Goal: Download file/media

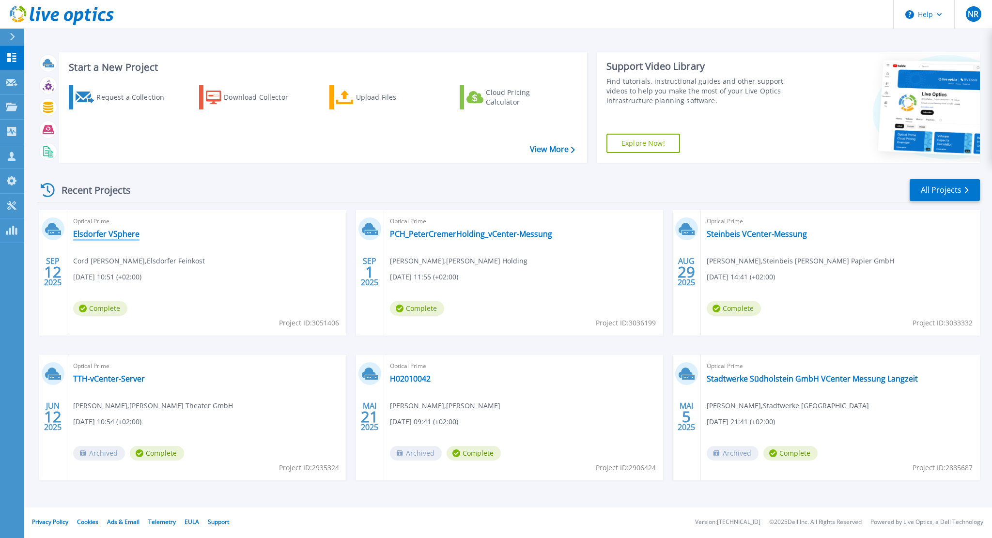
click at [95, 236] on link "Elsdorfer VSphere" at bounding box center [106, 234] width 66 height 10
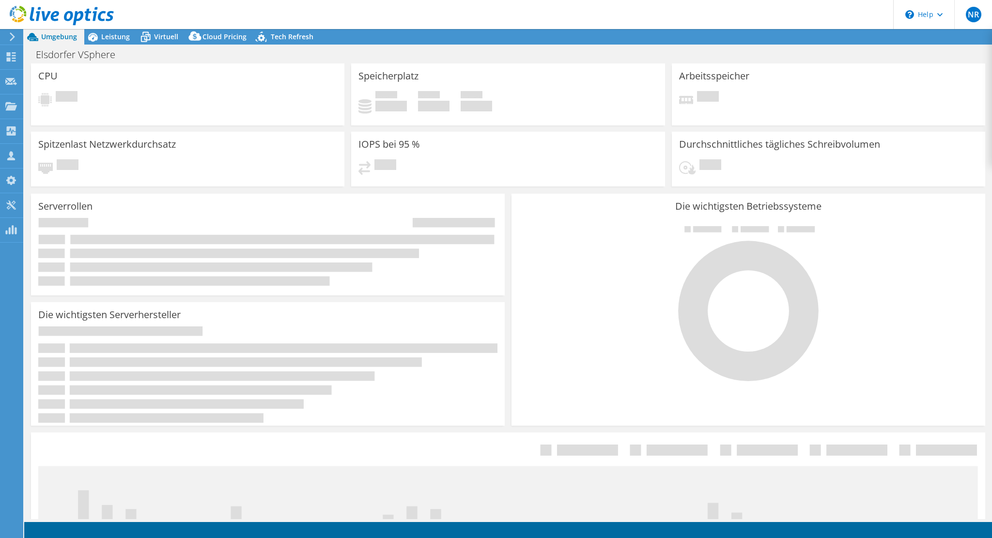
select select "USD"
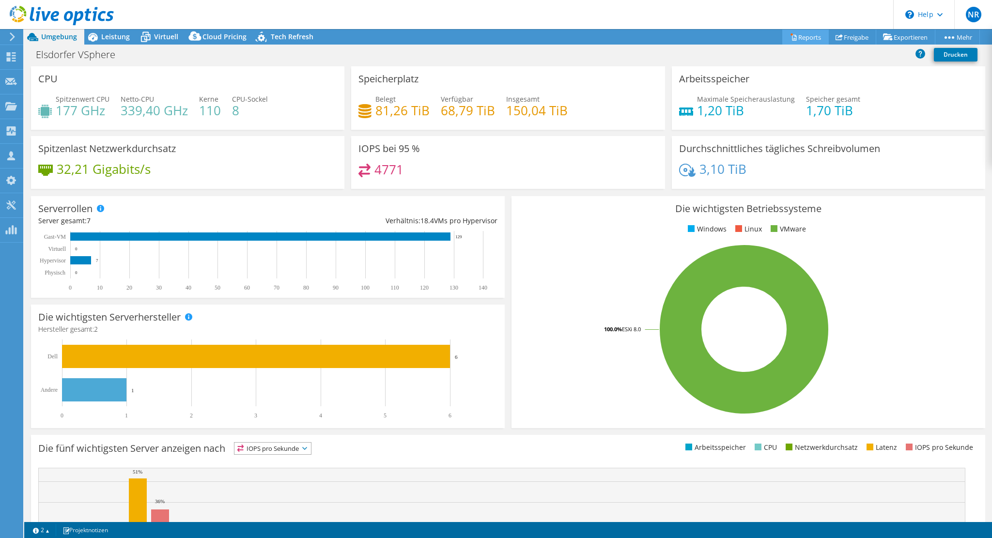
click at [796, 41] on link "Reports" at bounding box center [805, 37] width 46 height 15
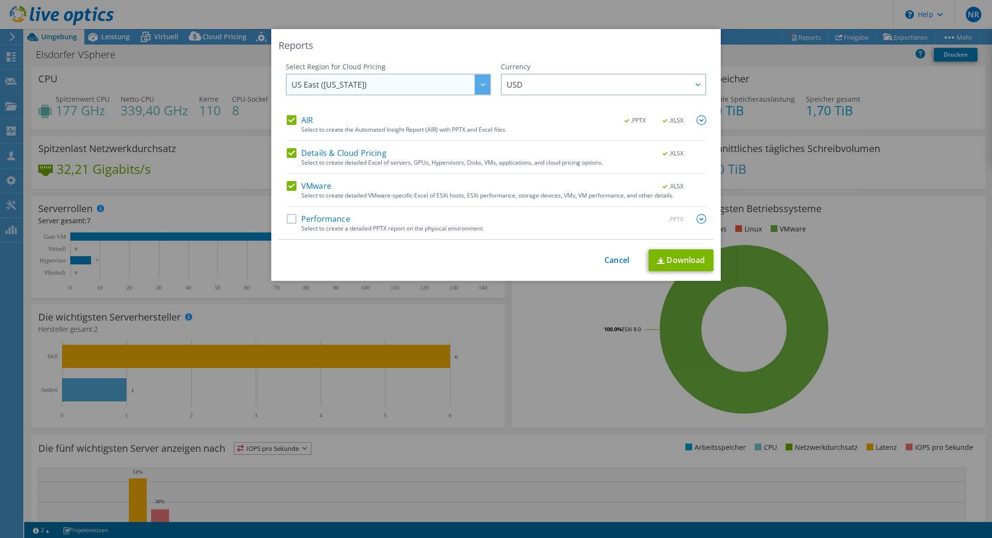
click at [404, 89] on span "US East ([US_STATE])" at bounding box center [391, 85] width 199 height 20
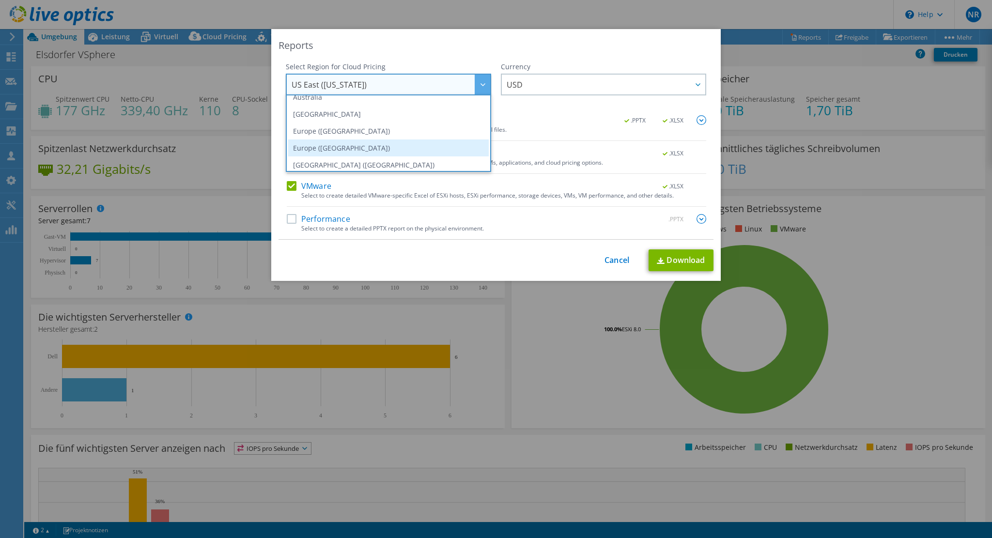
scroll to position [82, 0]
click at [354, 137] on li "Europe ([GEOGRAPHIC_DATA])" at bounding box center [388, 141] width 201 height 17
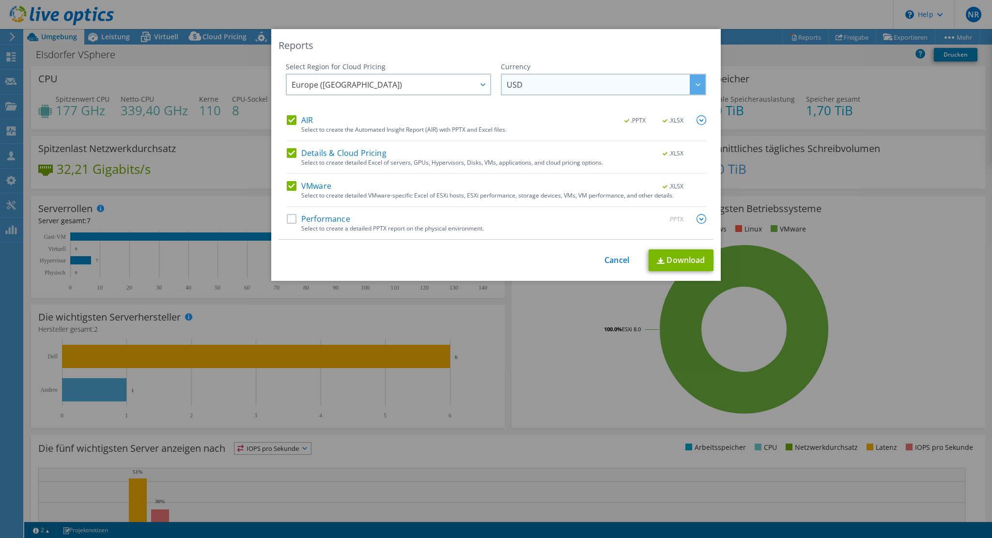
click at [525, 80] on span "USD" at bounding box center [606, 85] width 199 height 20
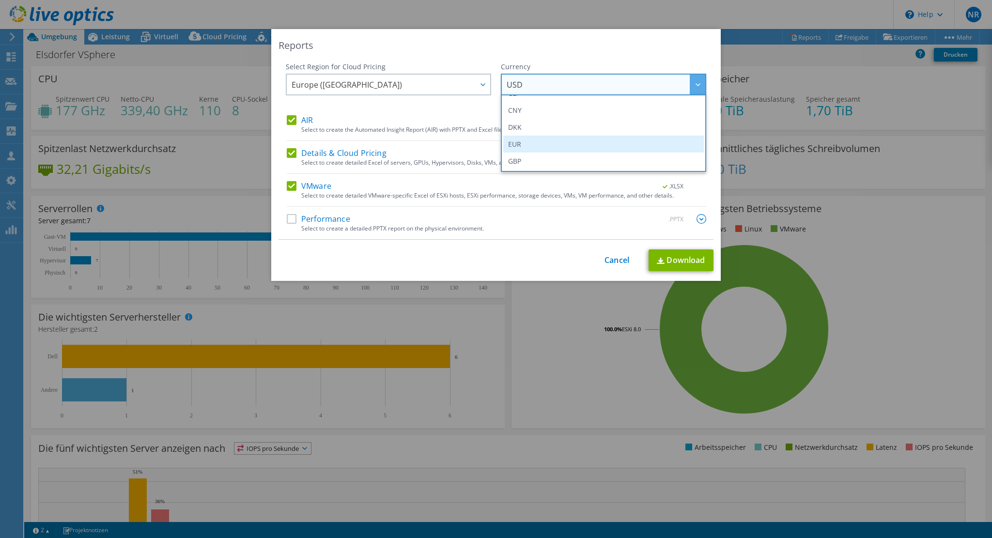
click at [515, 145] on li "EUR" at bounding box center [603, 144] width 201 height 17
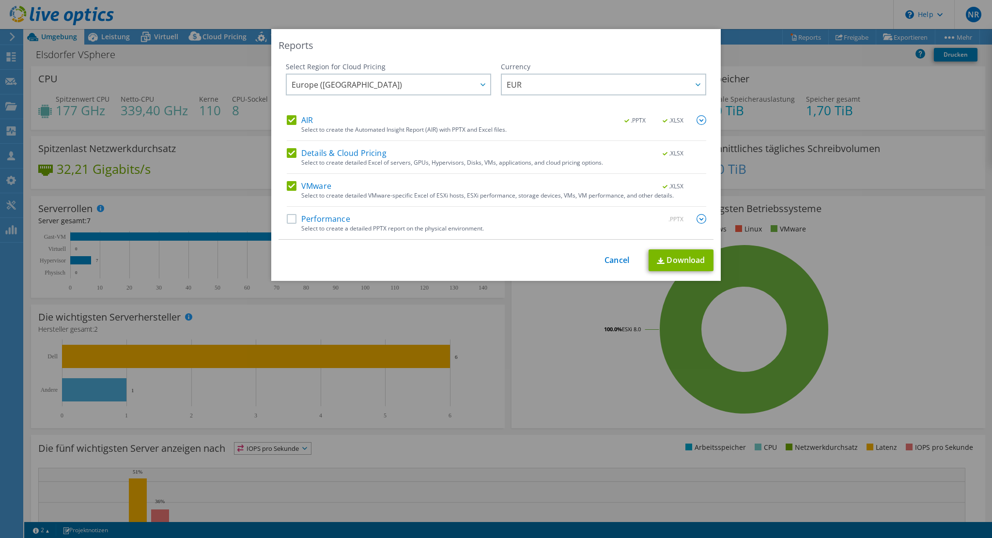
click at [288, 219] on label "Performance" at bounding box center [318, 219] width 63 height 10
click at [0, 0] on input "Performance" at bounding box center [0, 0] width 0 height 0
click at [692, 115] on div ".PPTX .XLSX" at bounding box center [659, 120] width 93 height 11
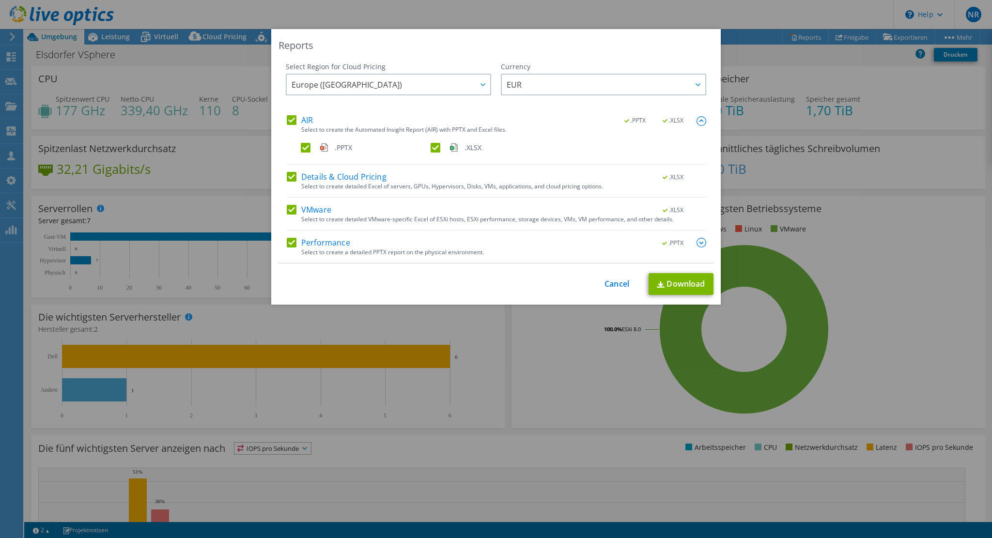
click at [699, 241] on img at bounding box center [701, 243] width 10 height 10
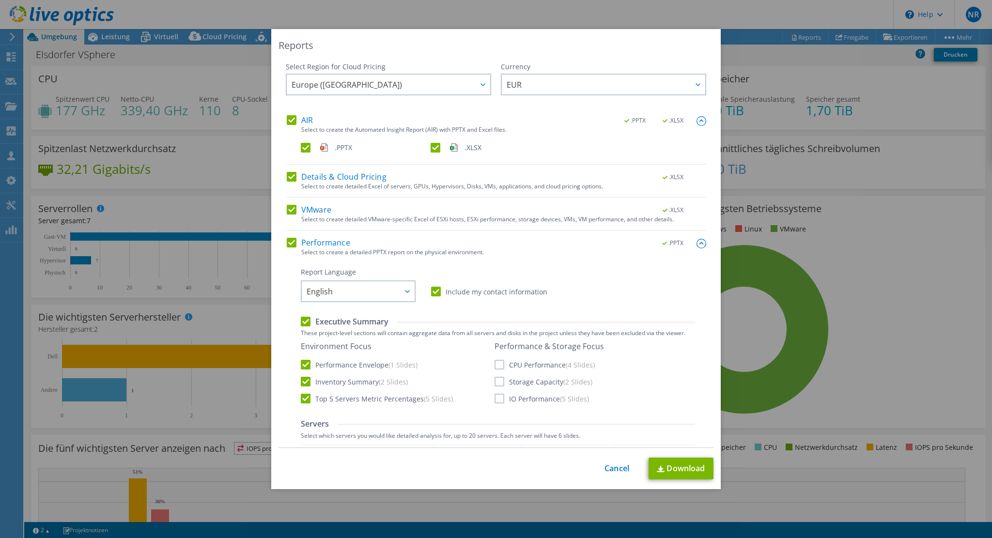
click at [496, 362] on label "CPU Performance (4 Slides)" at bounding box center [544, 365] width 100 height 10
click at [0, 0] on input "CPU Performance (4 Slides)" at bounding box center [0, 0] width 0 height 0
click at [496, 401] on label "IO Performance (5 Slides)" at bounding box center [541, 399] width 94 height 10
click at [0, 0] on input "IO Performance (5 Slides)" at bounding box center [0, 0] width 0 height 0
click at [494, 383] on label "Storage Capacity (2 Slides)" at bounding box center [543, 382] width 98 height 10
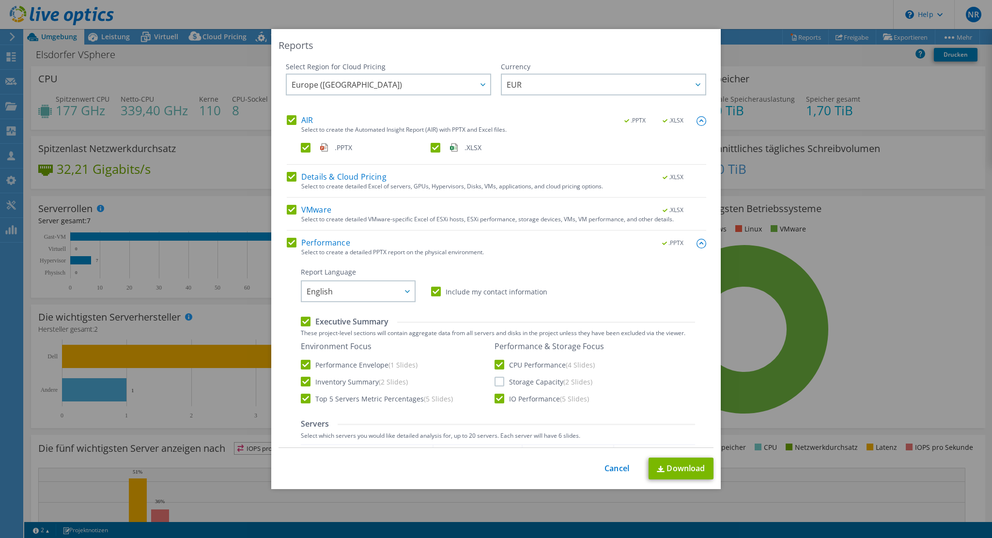
click at [0, 0] on input "Storage Capacity (2 Slides)" at bounding box center [0, 0] width 0 height 0
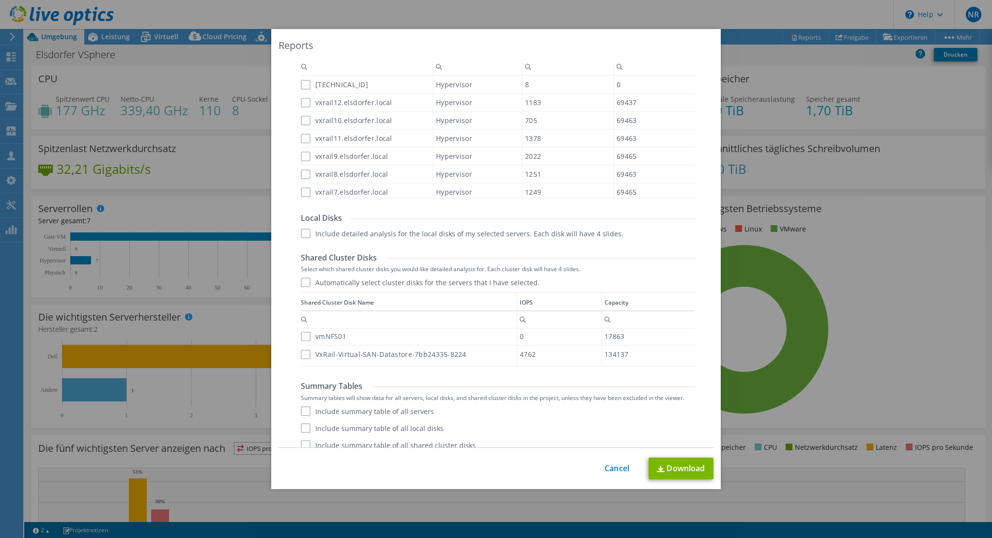
scroll to position [414, 0]
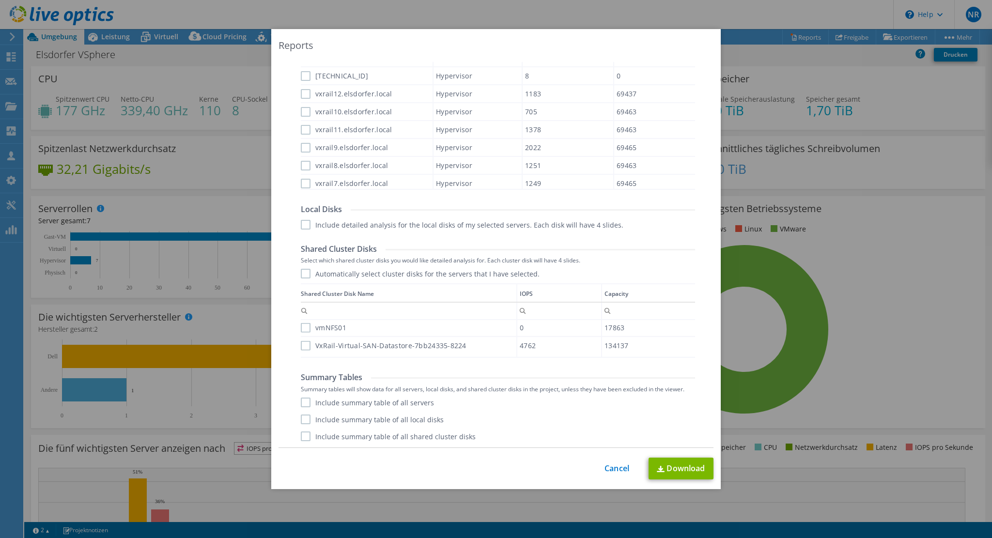
click at [318, 402] on label "Include summary table of all servers" at bounding box center [367, 403] width 133 height 10
click at [0, 0] on input "Include summary table of all servers" at bounding box center [0, 0] width 0 height 0
click at [304, 418] on label "Include summary table of all local disks" at bounding box center [372, 420] width 143 height 10
click at [0, 0] on input "Include summary table of all local disks" at bounding box center [0, 0] width 0 height 0
click at [301, 440] on label "Include summary table of all shared cluster disks" at bounding box center [388, 437] width 175 height 10
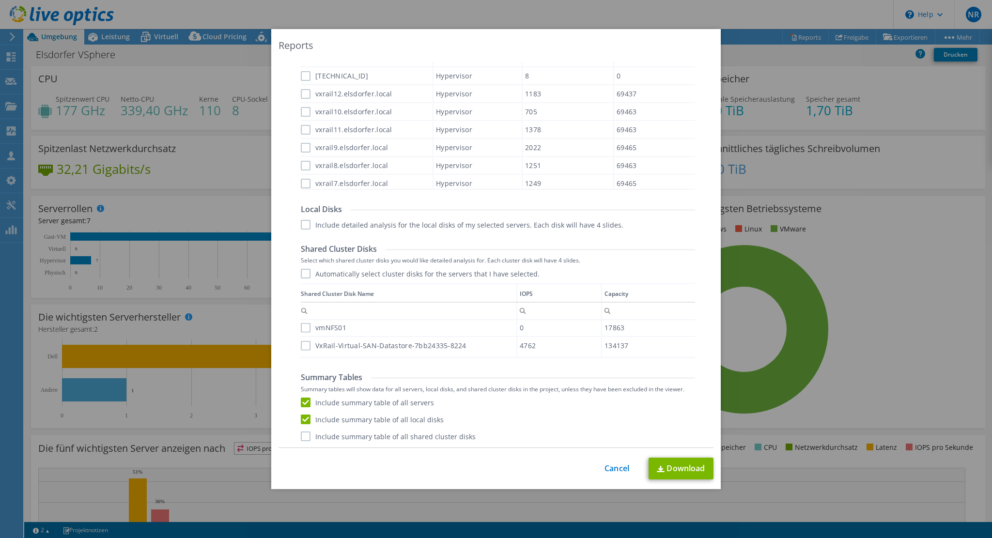
click at [0, 0] on input "Include summary table of all shared cluster disks" at bounding box center [0, 0] width 0 height 0
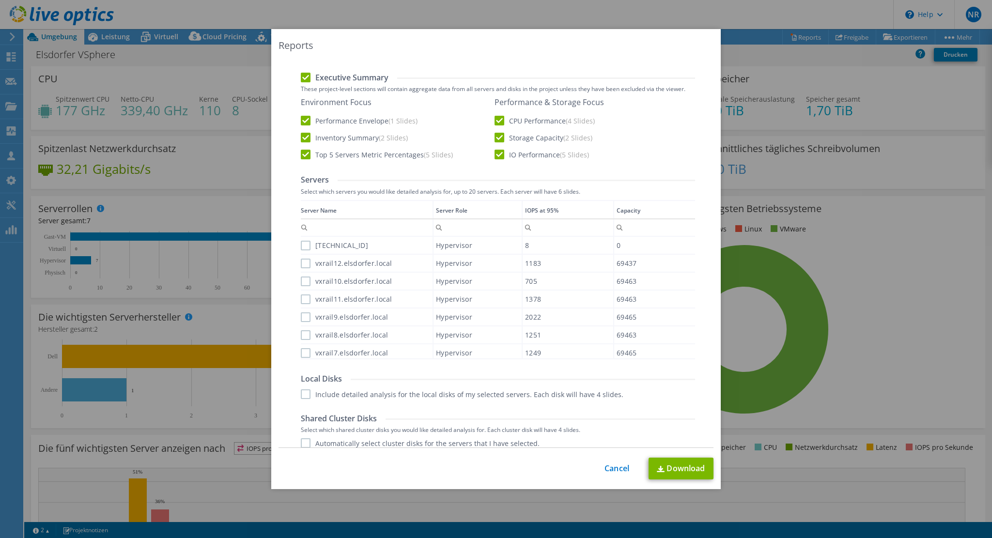
scroll to position [220, 0]
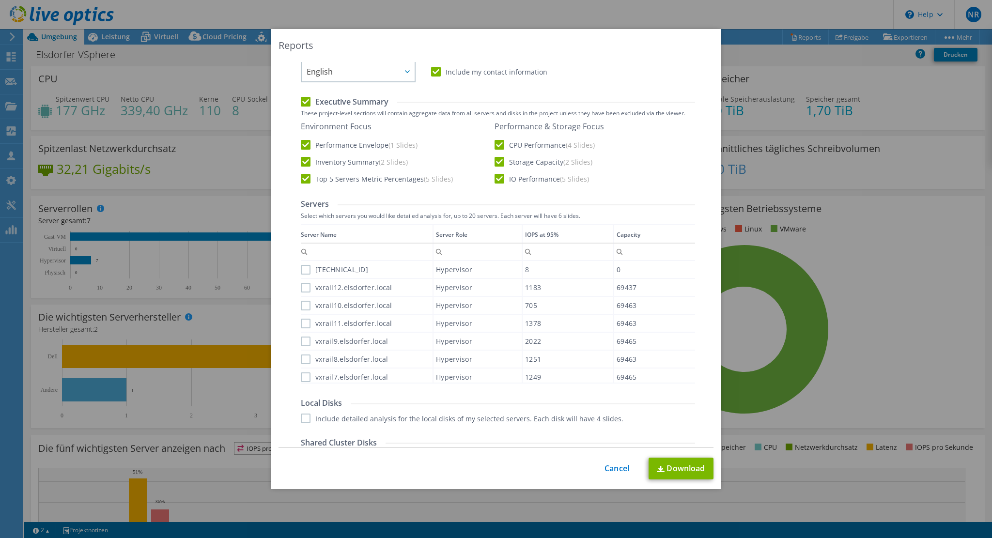
click at [402, 422] on label "Include detailed analysis for the local disks of my selected servers. Each disk…" at bounding box center [462, 419] width 323 height 10
click at [0, 0] on input "Include detailed analysis for the local disks of my selected servers. Each disk…" at bounding box center [0, 0] width 0 height 0
click at [684, 478] on link "Download" at bounding box center [680, 469] width 65 height 22
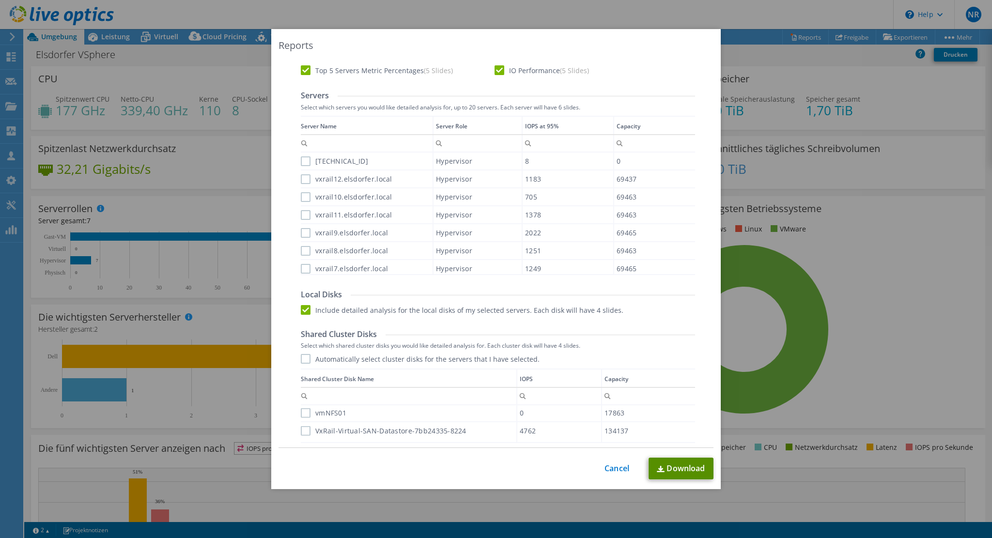
scroll to position [414, 0]
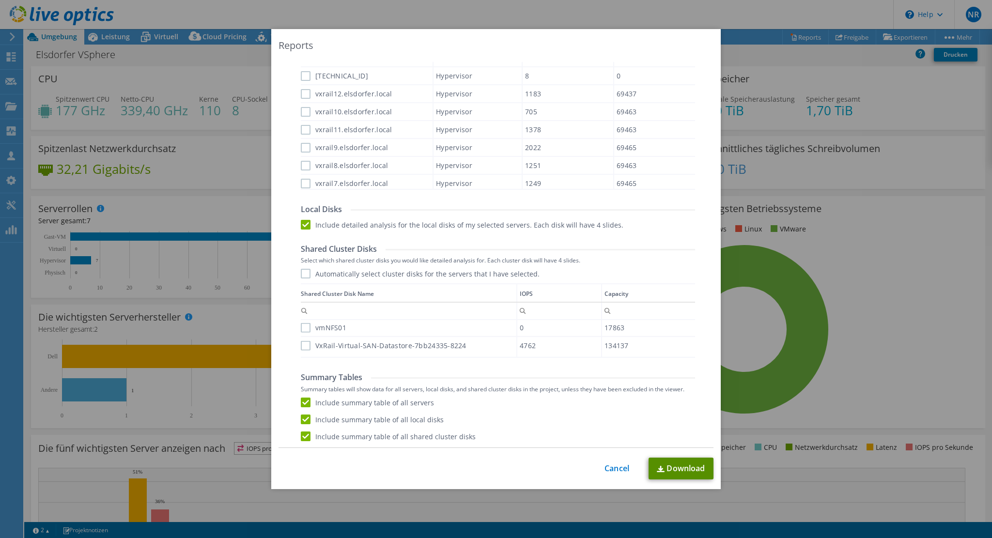
click at [668, 470] on link "Download" at bounding box center [680, 469] width 65 height 22
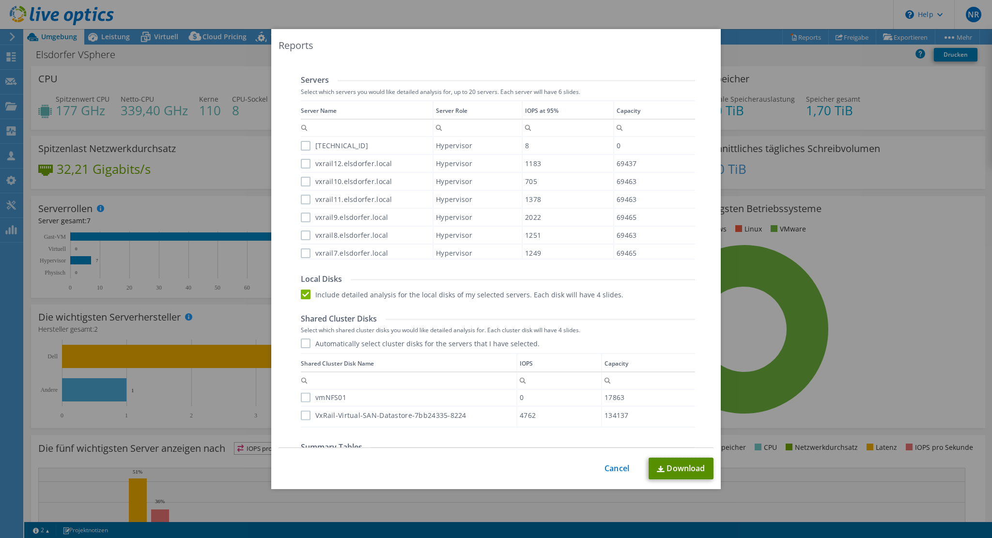
scroll to position [317, 0]
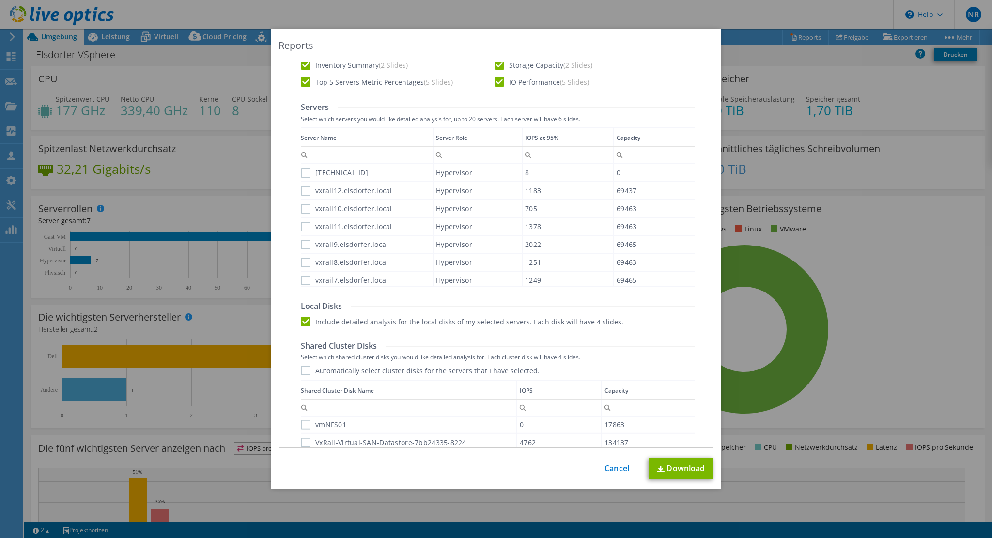
drag, startPoint x: 47, startPoint y: 472, endPoint x: 63, endPoint y: 473, distance: 16.5
click at [47, 472] on div "Reports Select Region for Cloud Pricing Asia Pacific ([GEOGRAPHIC_DATA]) [GEOGR…" at bounding box center [496, 269] width 992 height 480
